Goal: Task Accomplishment & Management: Complete application form

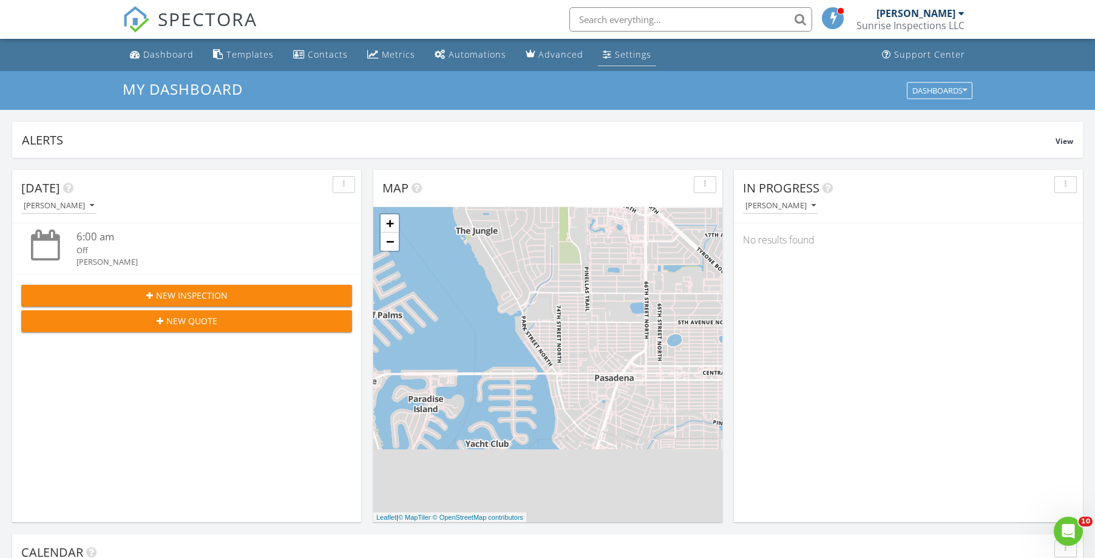
click at [633, 55] on div "Settings" at bounding box center [633, 55] width 36 height 12
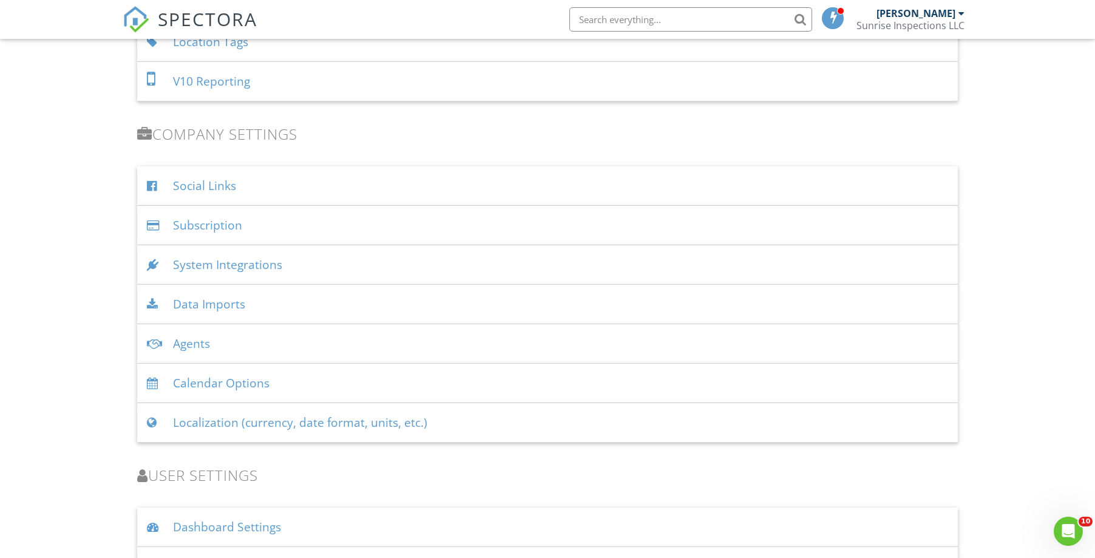
scroll to position [1431, 0]
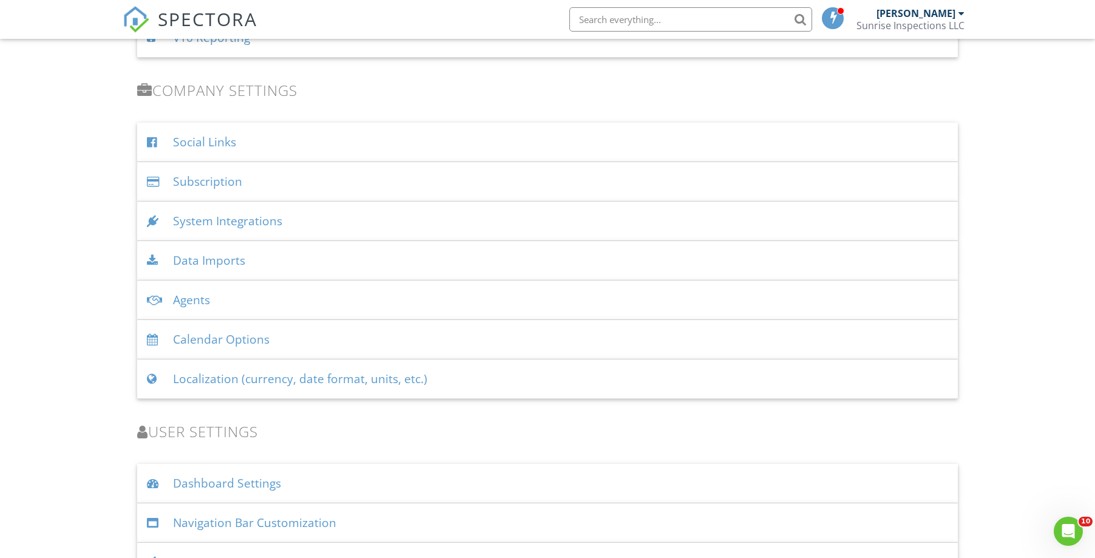
click at [205, 301] on div "Agents" at bounding box center [547, 300] width 821 height 39
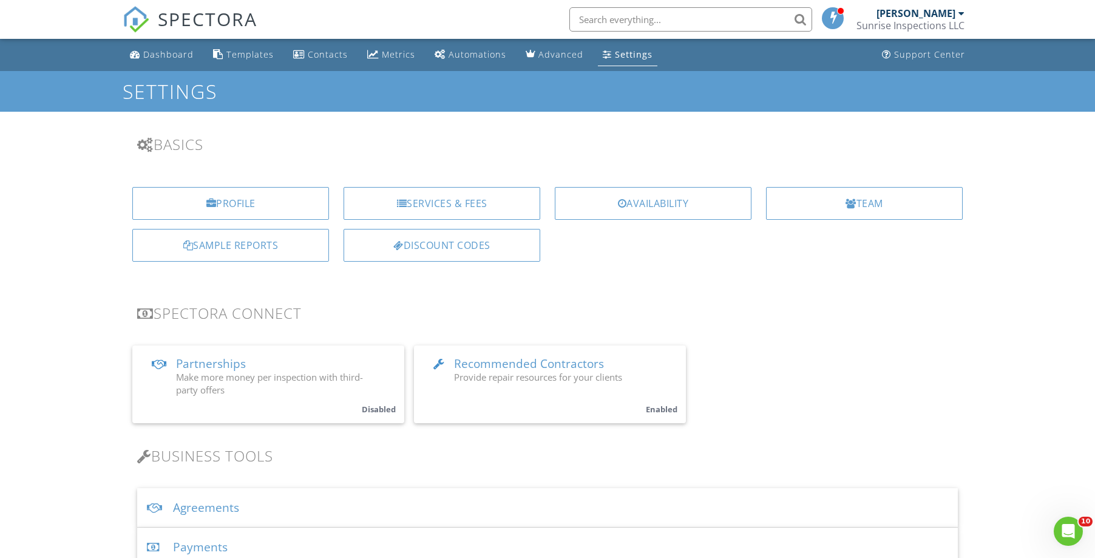
click at [893, 206] on div "Team" at bounding box center [864, 203] width 197 height 33
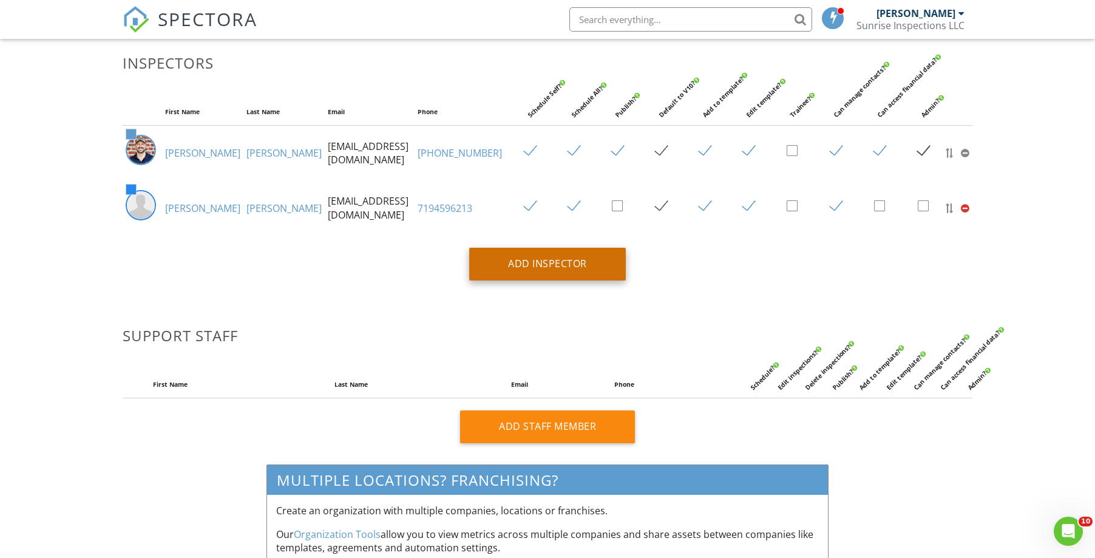
click at [558, 259] on div "Add Inspector" at bounding box center [547, 264] width 157 height 33
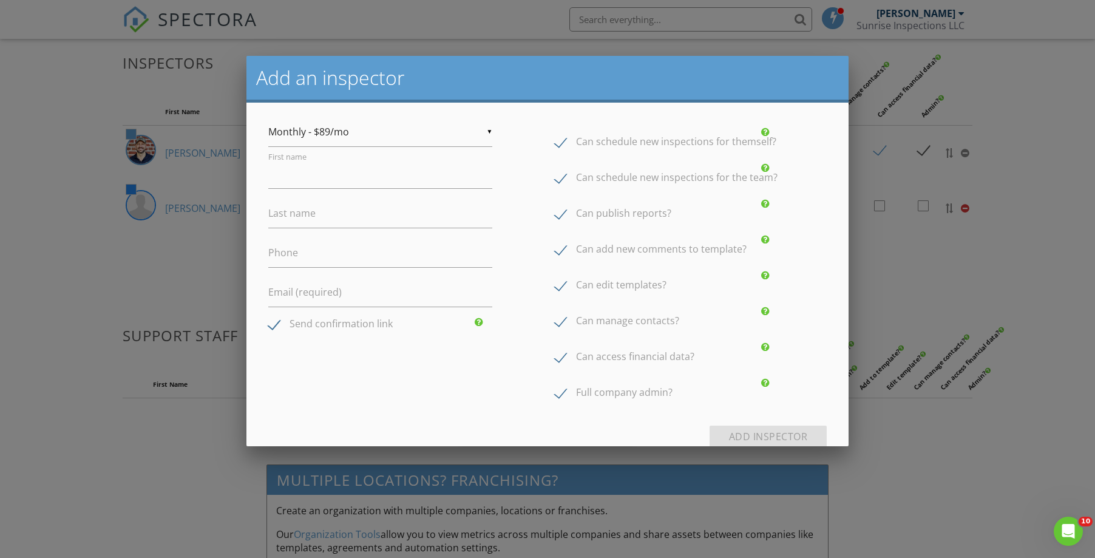
click at [482, 133] on div "▼ Monthly - $89/mo Monthly - $89/mo Annual - $828/yr ($69/mo) Monthly - $89/mo …" at bounding box center [380, 132] width 224 height 30
click at [534, 129] on div "▼ Monthly - $89/mo Monthly - $89/mo Annual - $828/yr ($69/mo) Monthly - $89/mo …" at bounding box center [547, 265] width 573 height 296
click at [347, 170] on input "First name" at bounding box center [380, 174] width 224 height 30
click at [348, 174] on input "First name" at bounding box center [380, 174] width 224 height 30
type input "Burke"
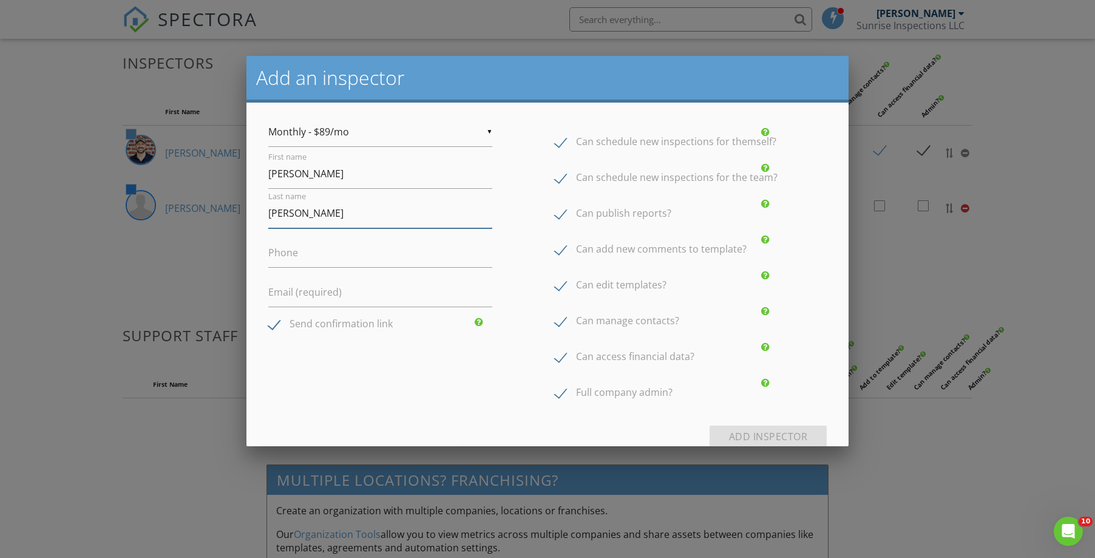
type input "Hayes"
paste input "burkehayes62@gmail.com"
type input "burkehayes62@gmail.com"
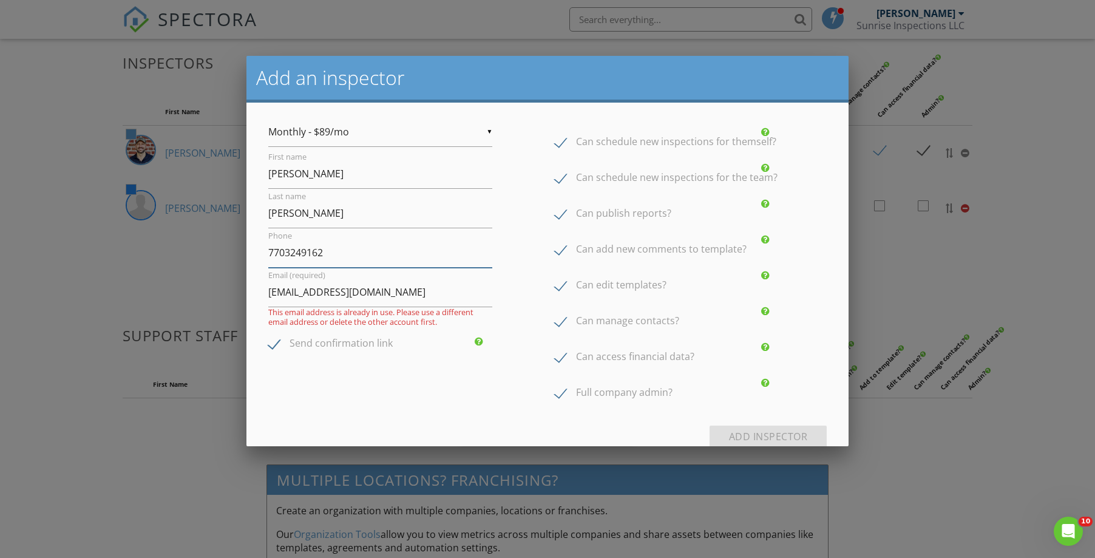
type input "7703249162"
click at [520, 239] on div "▼ Monthly - $89/mo Monthly - $89/mo Annual - $828/yr ($69/mo) Monthly - $89/mo …" at bounding box center [547, 265] width 573 height 296
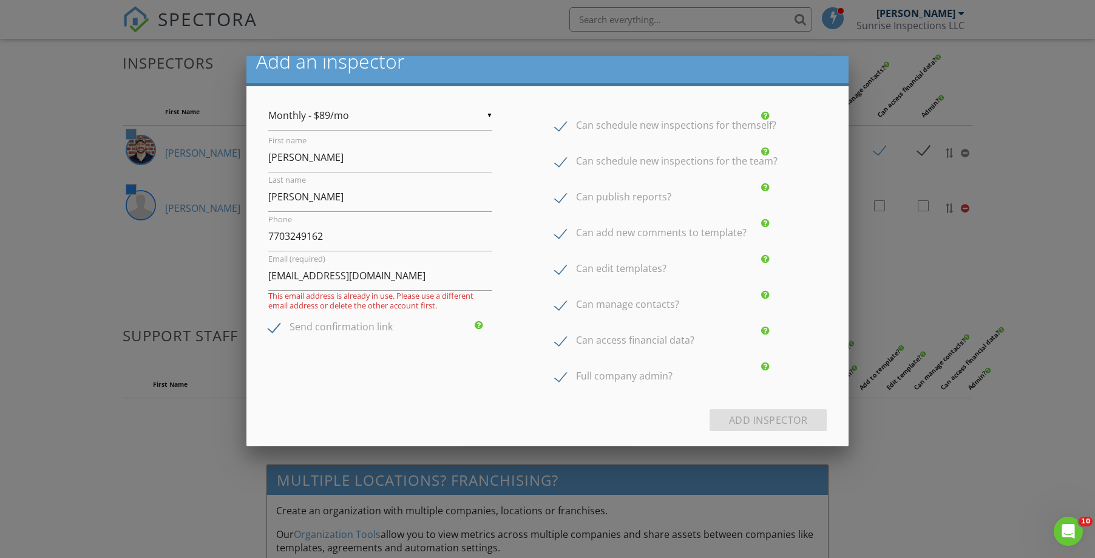
scroll to position [19, 0]
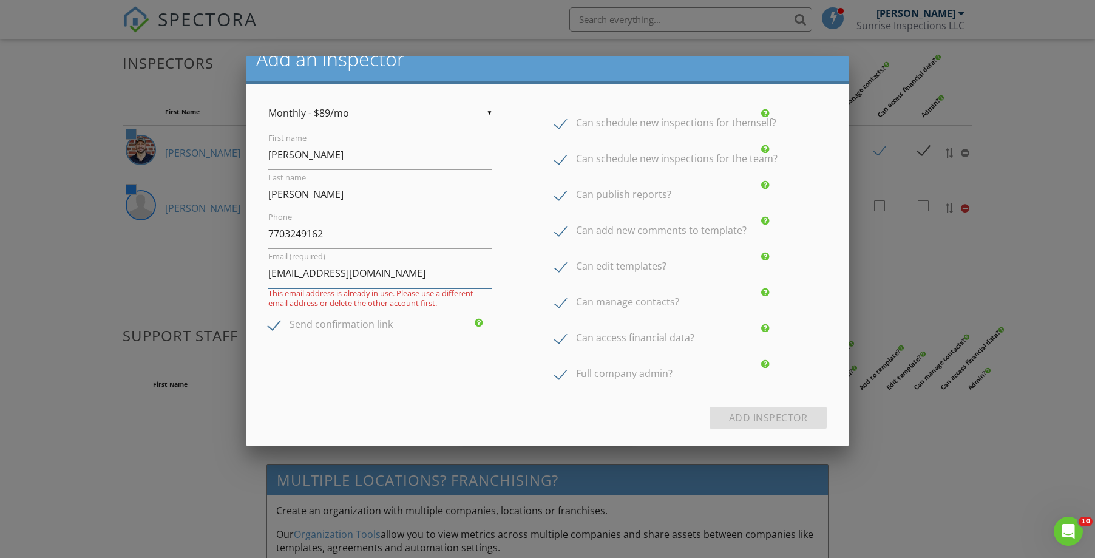
click at [418, 276] on input "burkehayes62@gmail.com" at bounding box center [380, 274] width 224 height 30
type input "burkehayes62@gmail.com"
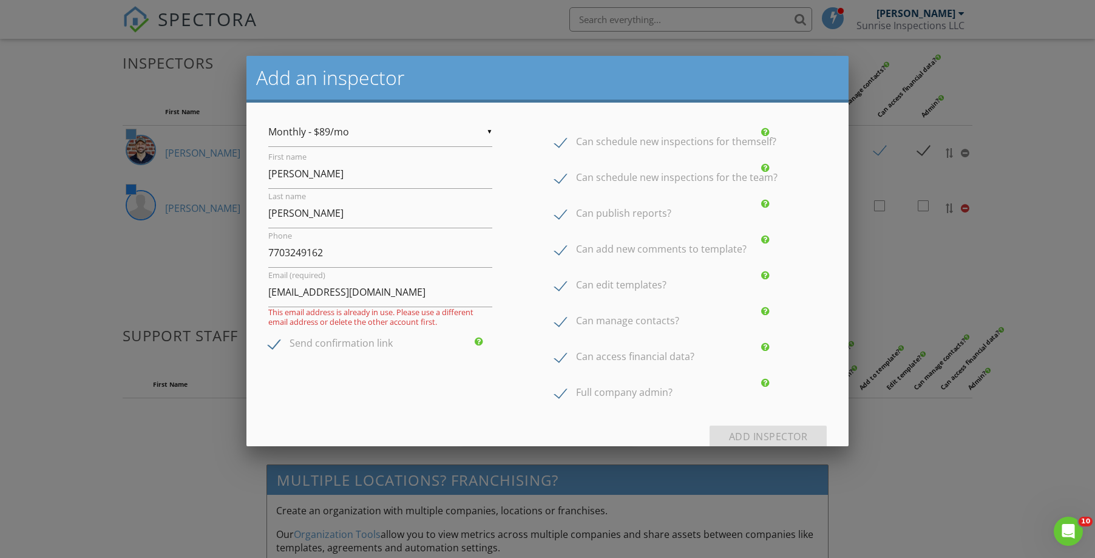
click at [142, 198] on div at bounding box center [547, 288] width 1095 height 698
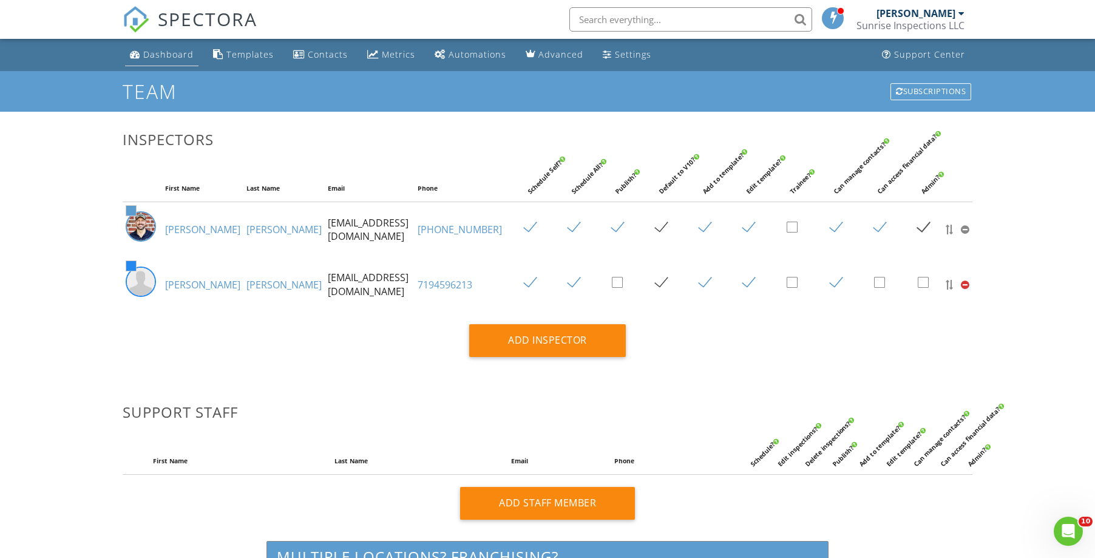
click at [161, 52] on div "Dashboard" at bounding box center [168, 55] width 50 height 12
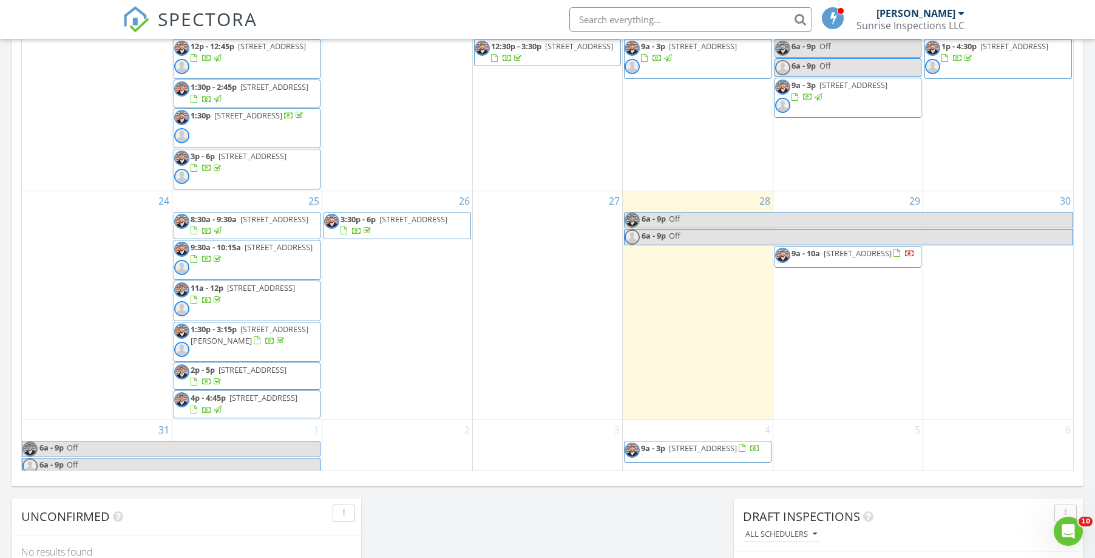
scroll to position [649, 0]
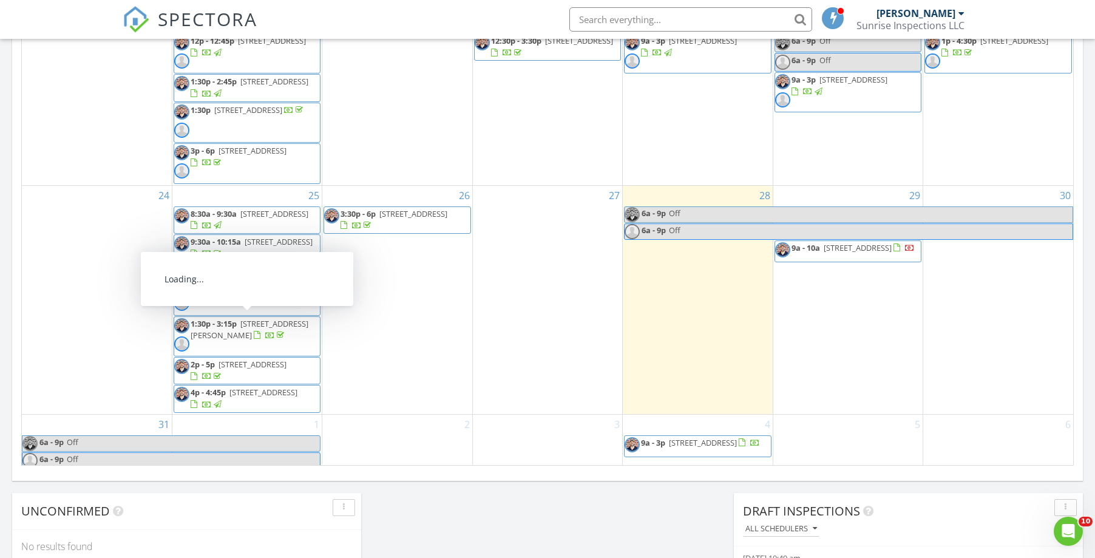
click at [222, 322] on span "1:30p - 3:15p" at bounding box center [214, 323] width 46 height 11
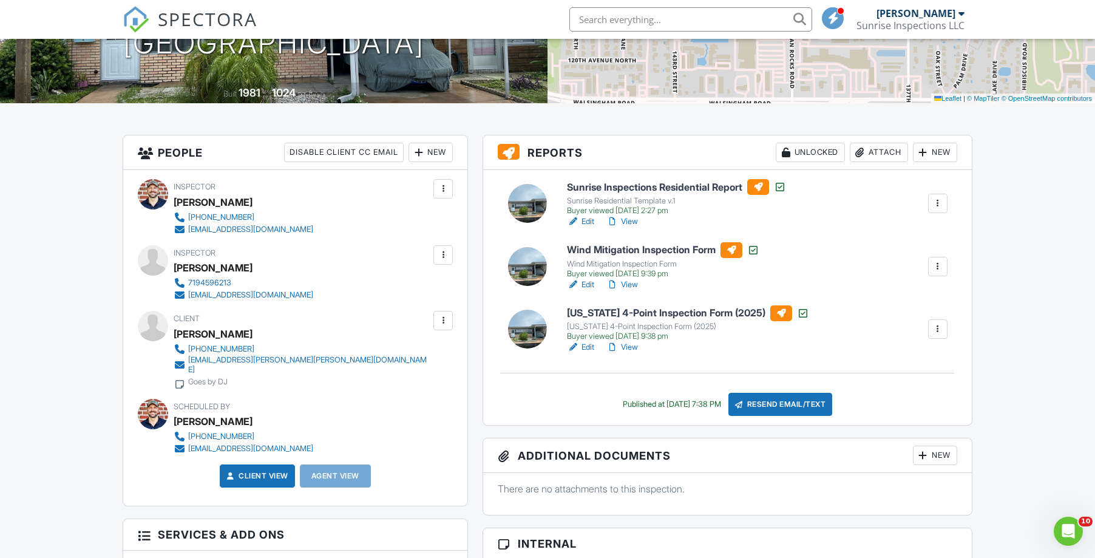
scroll to position [224, 0]
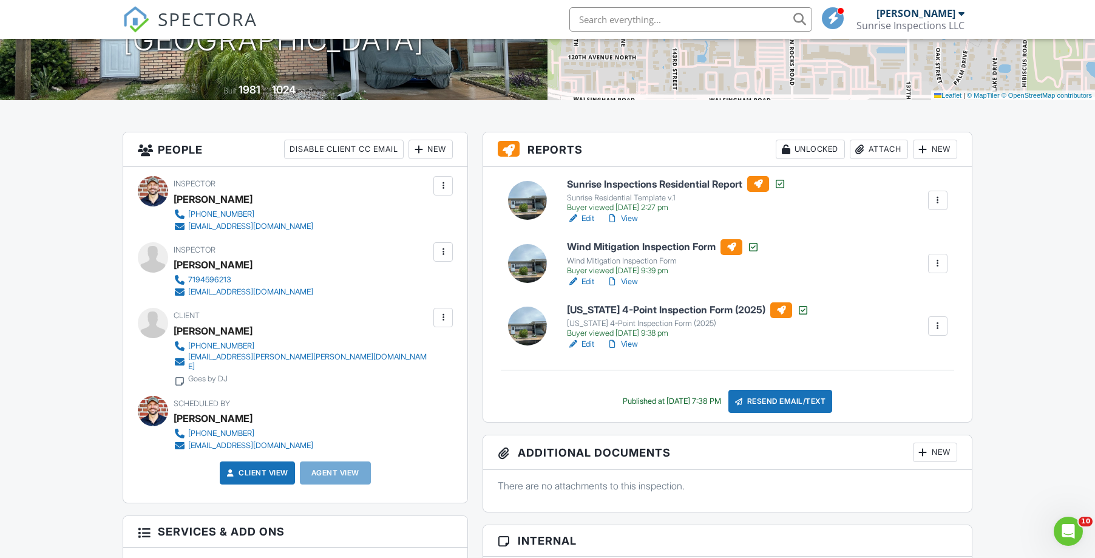
click at [679, 181] on h6 "Sunrise Inspections Residential Report" at bounding box center [676, 184] width 219 height 16
